Goal: Find contact information: Find contact information

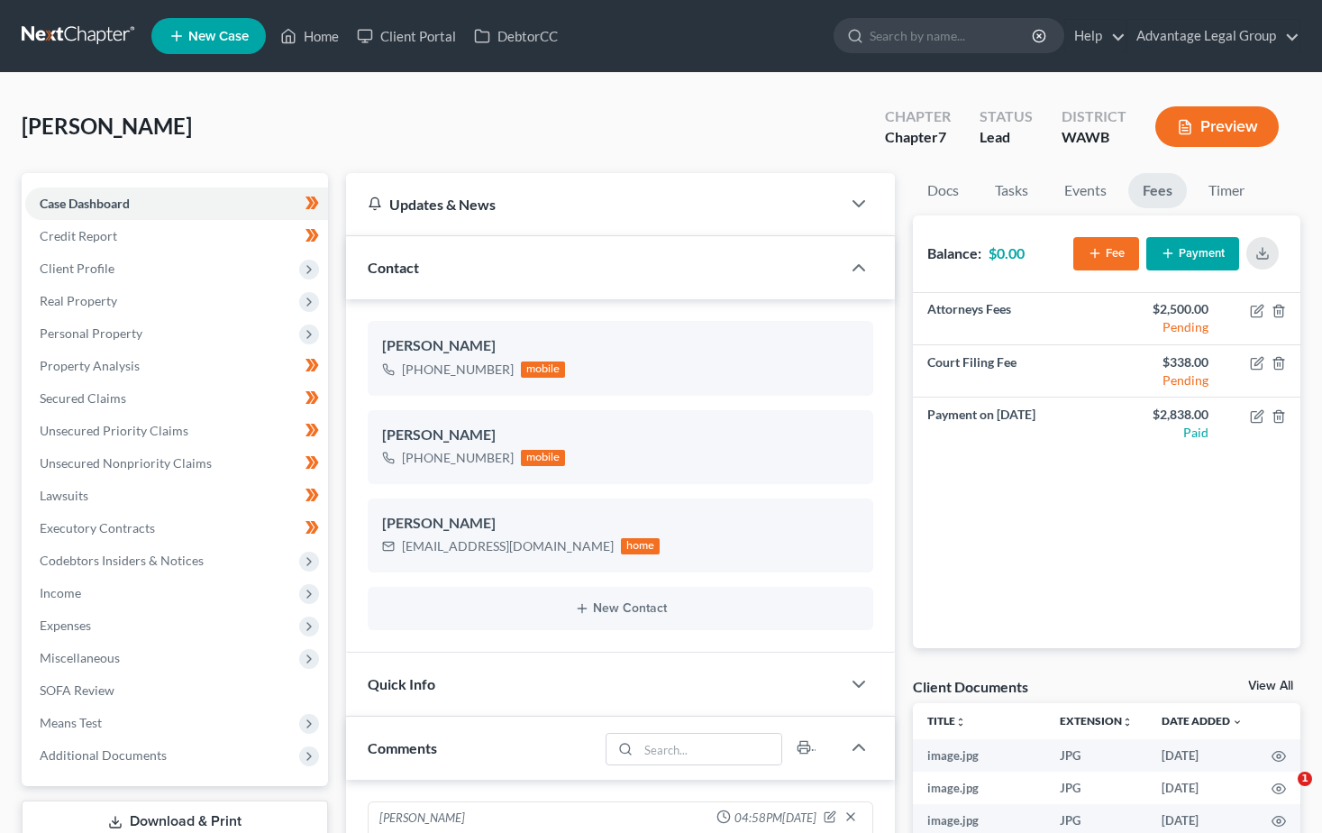
select select "0"
click at [315, 32] on link "Home" at bounding box center [309, 36] width 77 height 32
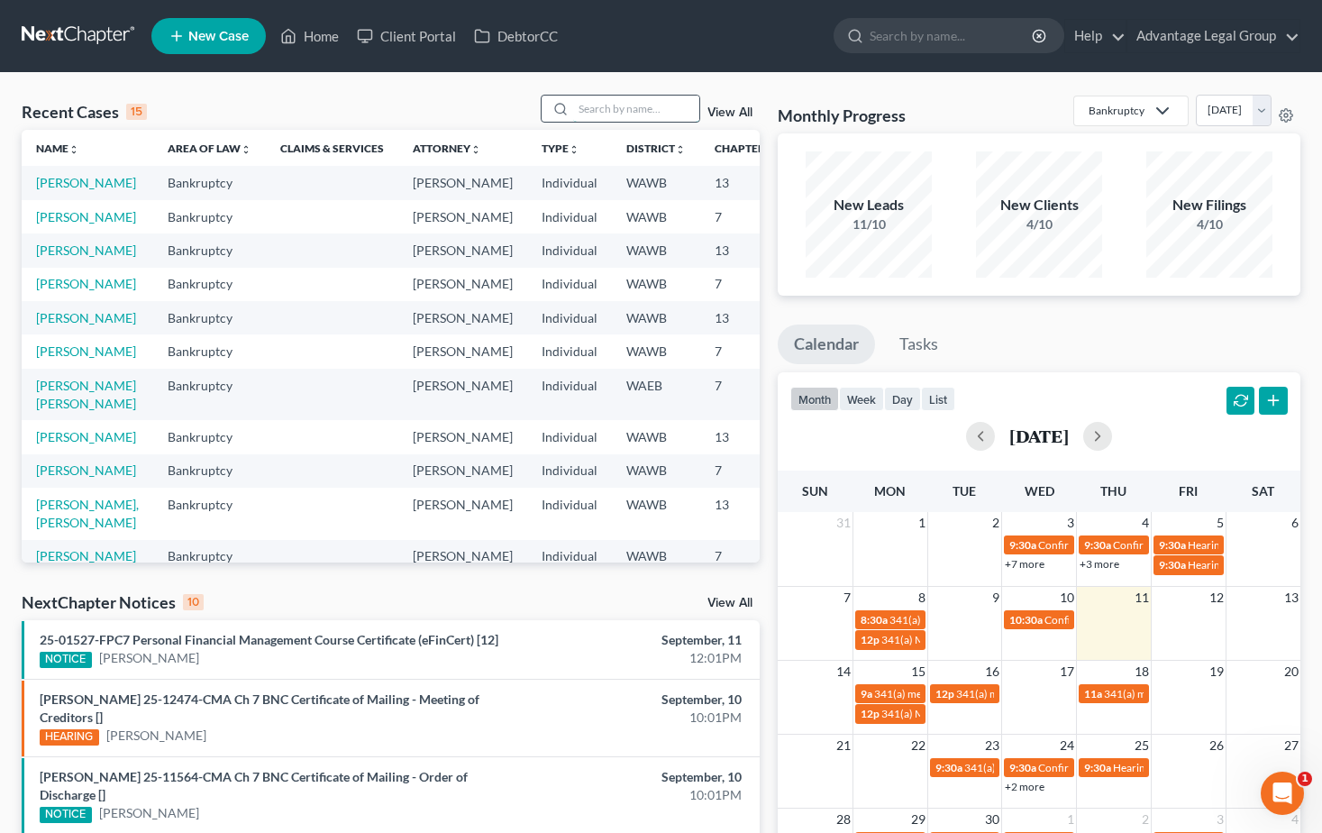
click at [603, 110] on input "search" at bounding box center [636, 109] width 126 height 26
type input "reno"
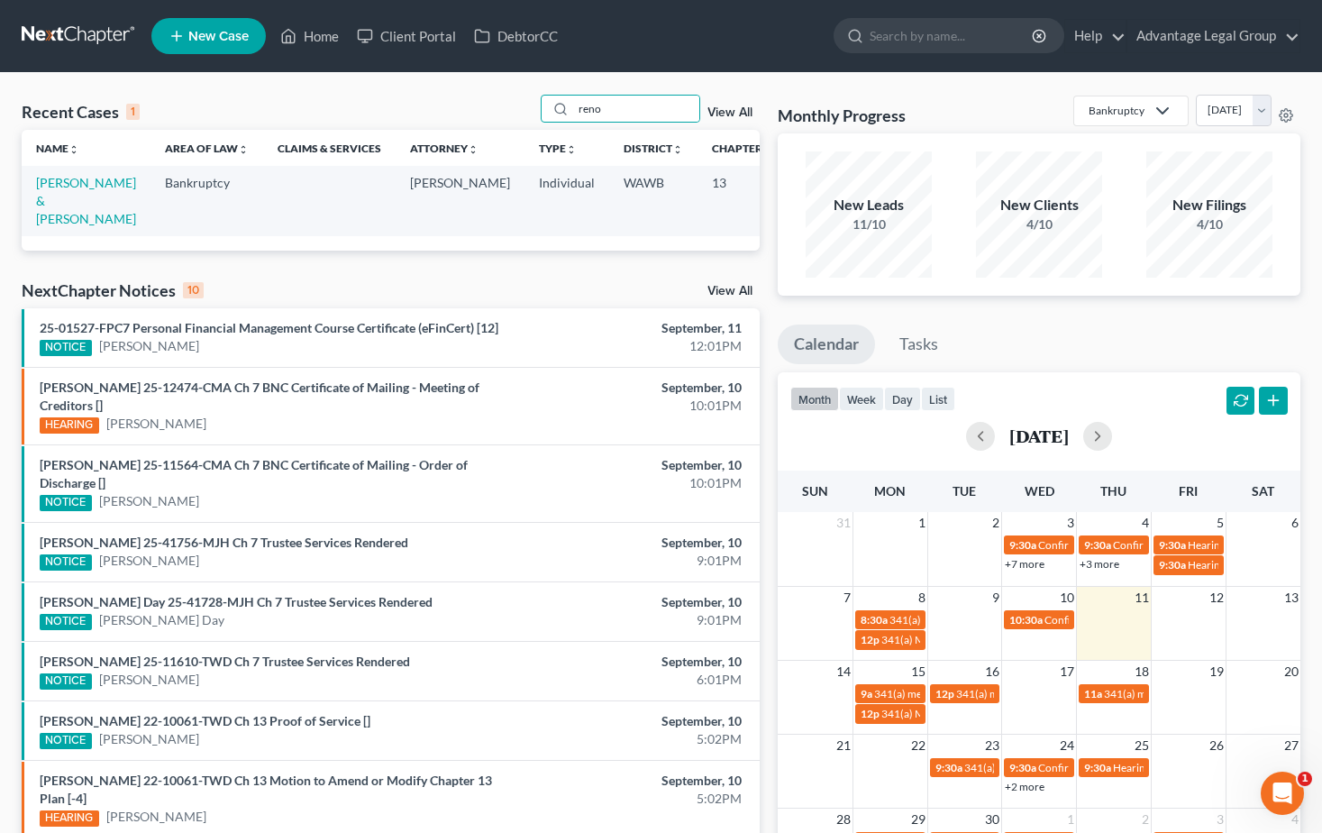
click at [53, 192] on td "[PERSON_NAME] & [PERSON_NAME]" at bounding box center [86, 200] width 129 height 69
click at [42, 199] on link "[PERSON_NAME] & [PERSON_NAME]" at bounding box center [86, 200] width 100 height 51
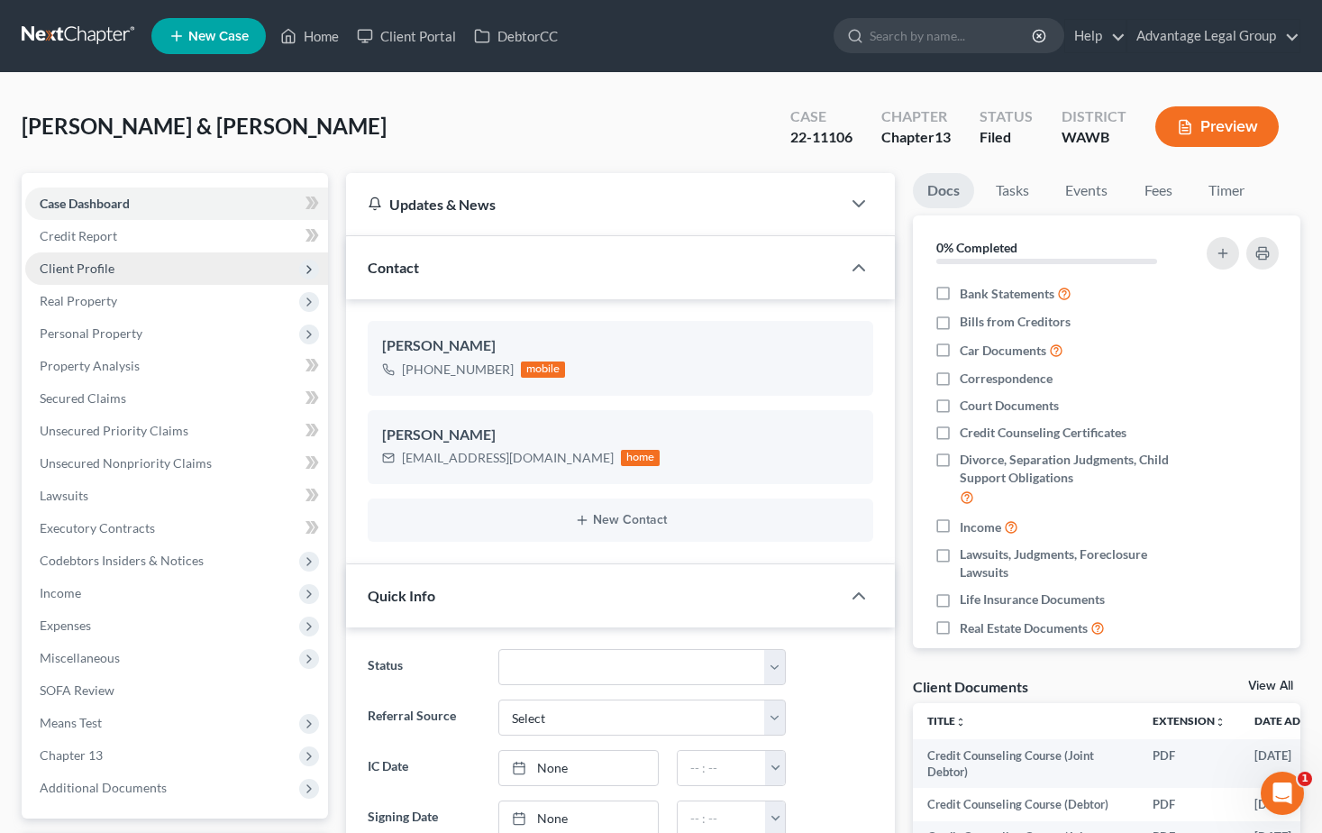
scroll to position [172, 0]
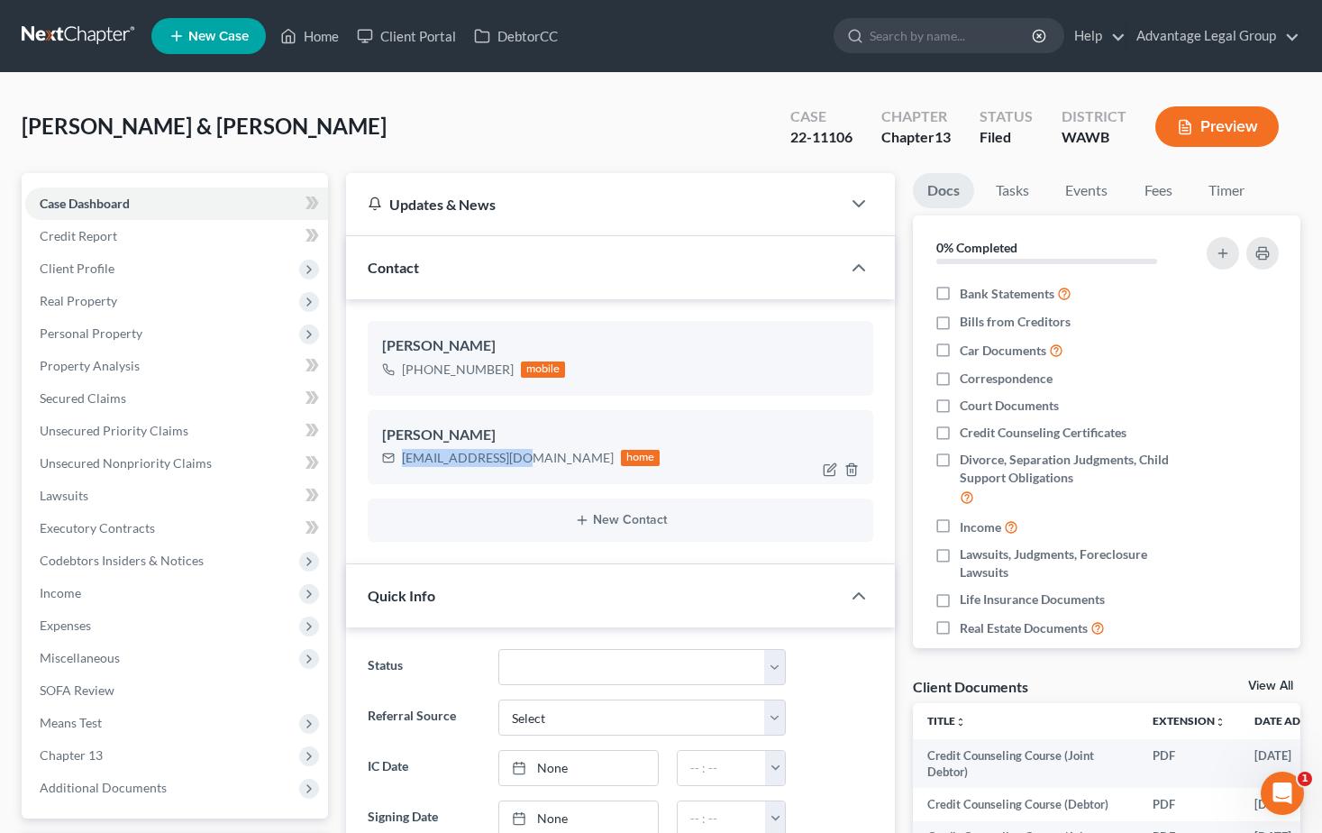
drag, startPoint x: 521, startPoint y: 464, endPoint x: 404, endPoint y: 470, distance: 117.3
click at [404, 470] on div "[EMAIL_ADDRESS][DOMAIN_NAME] home" at bounding box center [521, 457] width 278 height 23
copy div "[EMAIL_ADDRESS][DOMAIN_NAME]"
